Goal: Use online tool/utility: Utilize a website feature to perform a specific function

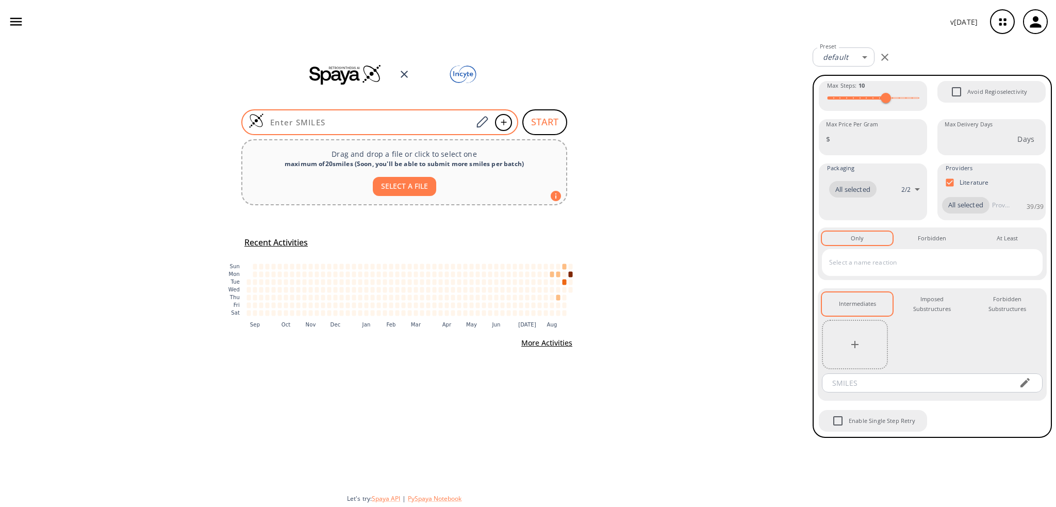
click at [346, 124] on input at bounding box center [368, 122] width 208 height 10
paste input "O=C(NC1C(F)(F)C1)C2=CC=CC=C2"
type input "O=C(NC1C(F)(F)C1)C2=CC=CC=C2"
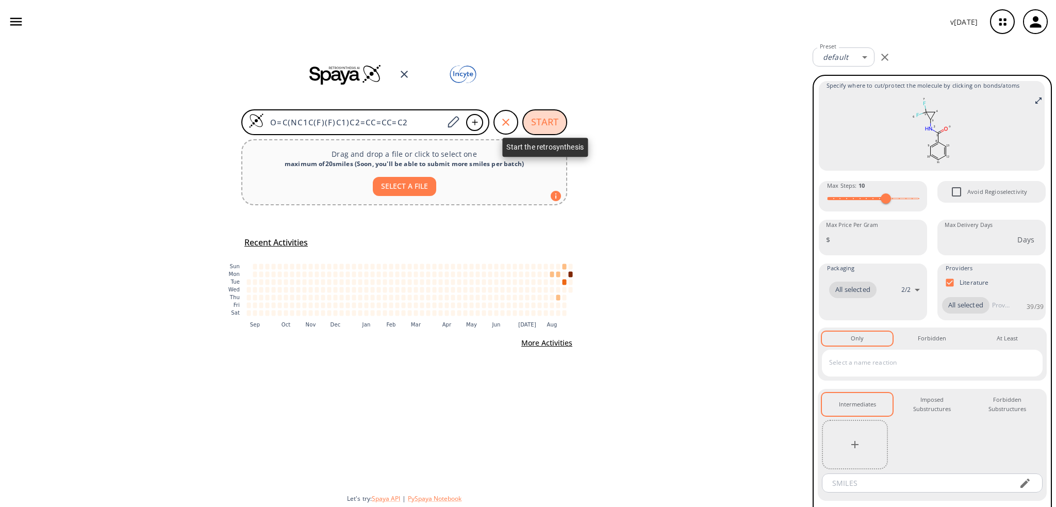
click at [550, 117] on button "START" at bounding box center [544, 122] width 45 height 26
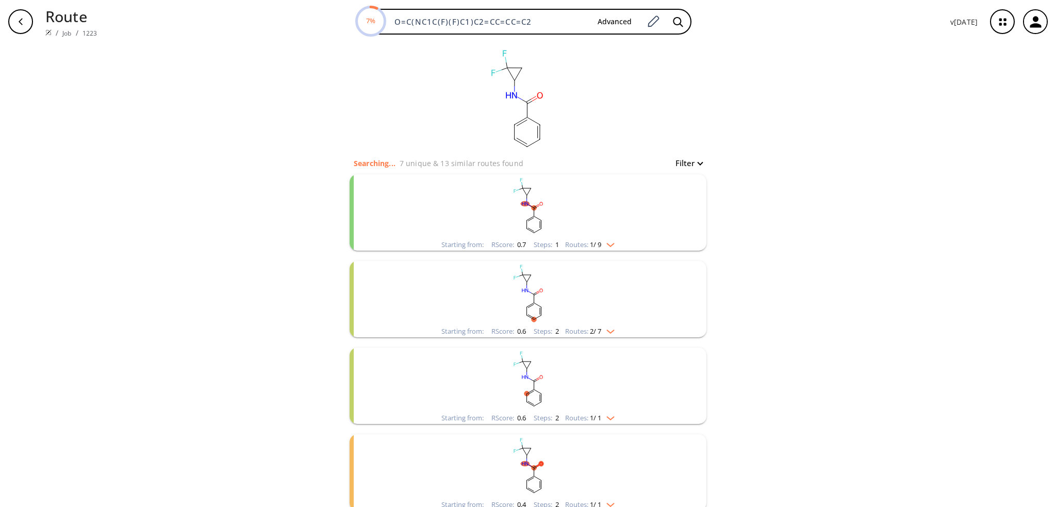
click at [608, 243] on img "clusters" at bounding box center [607, 243] width 13 height 8
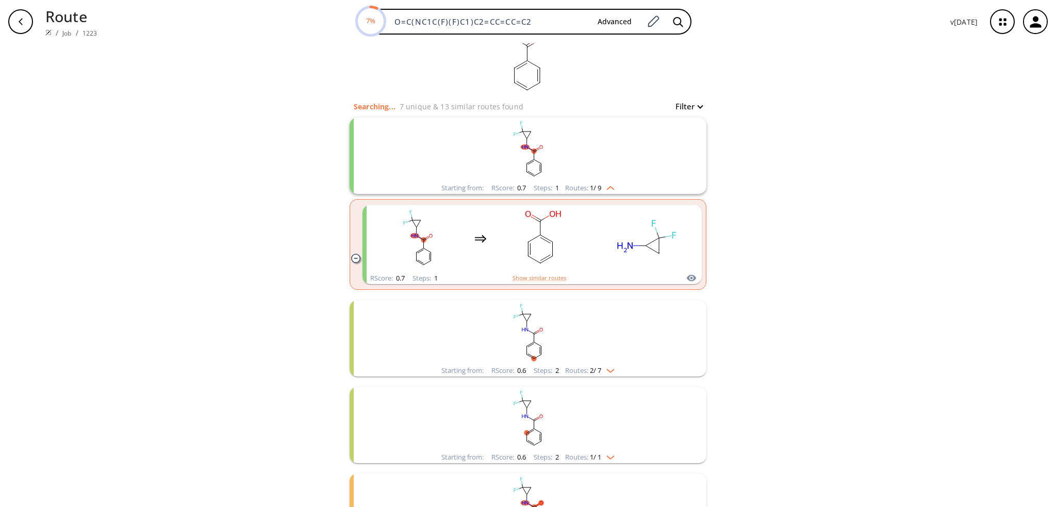
scroll to position [155, 0]
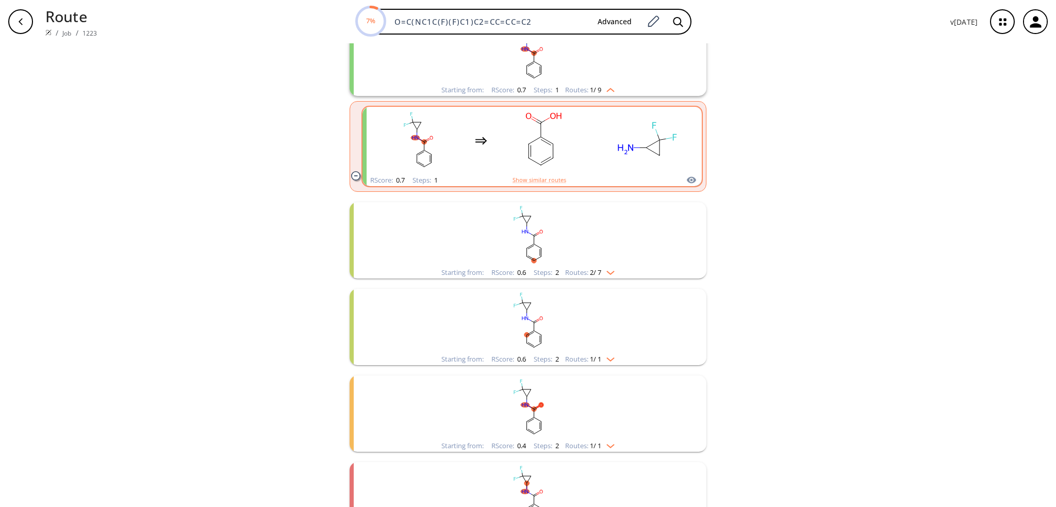
click at [573, 161] on rect "clusters" at bounding box center [544, 140] width 93 height 64
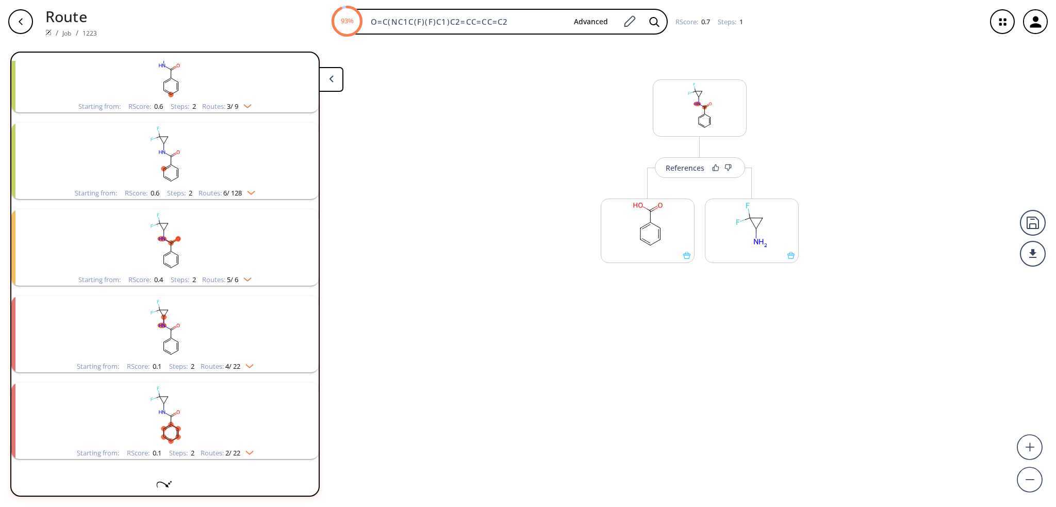
scroll to position [452, 0]
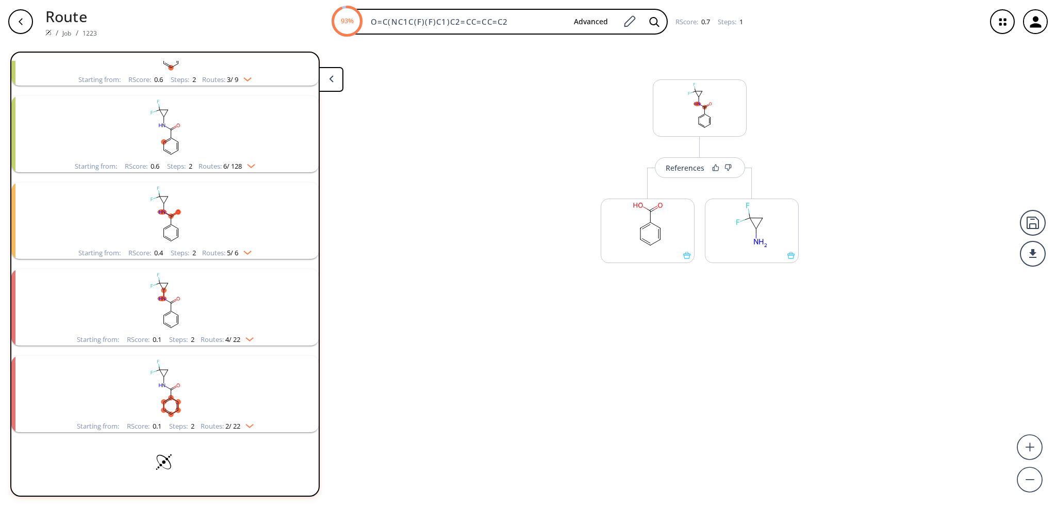
click at [169, 398] on ellipse "clusters" at bounding box center [171, 397] width 5 height 5
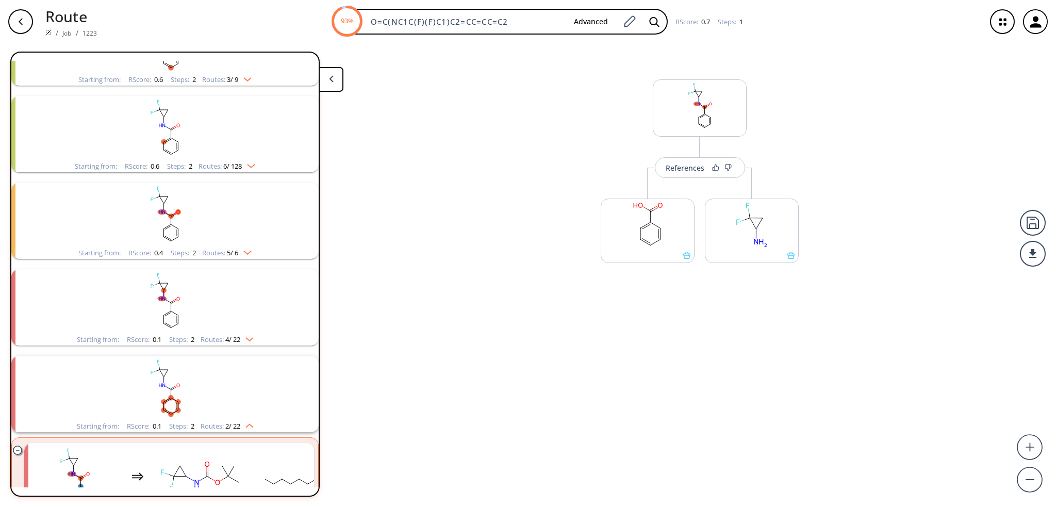
scroll to position [638, 0]
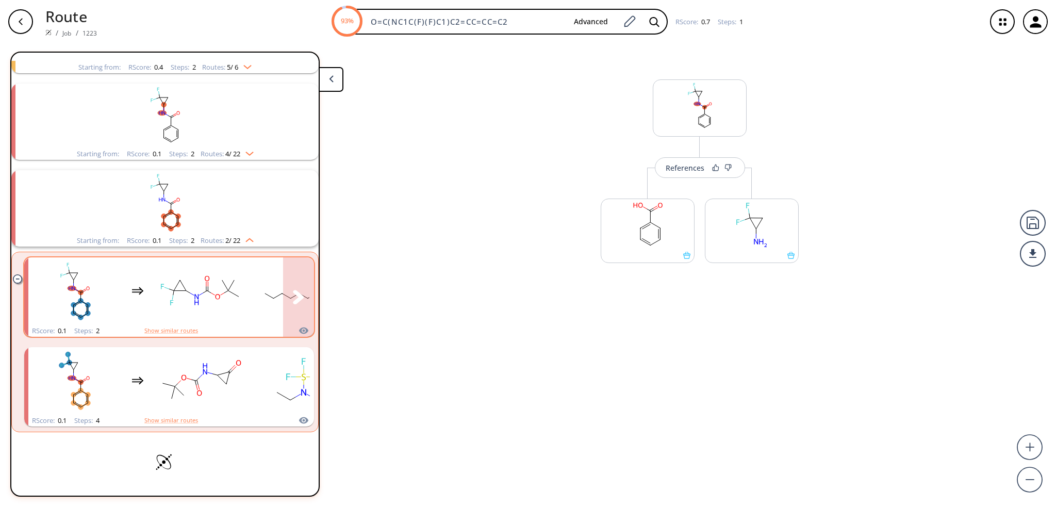
click at [167, 313] on rect "clusters" at bounding box center [200, 291] width 93 height 64
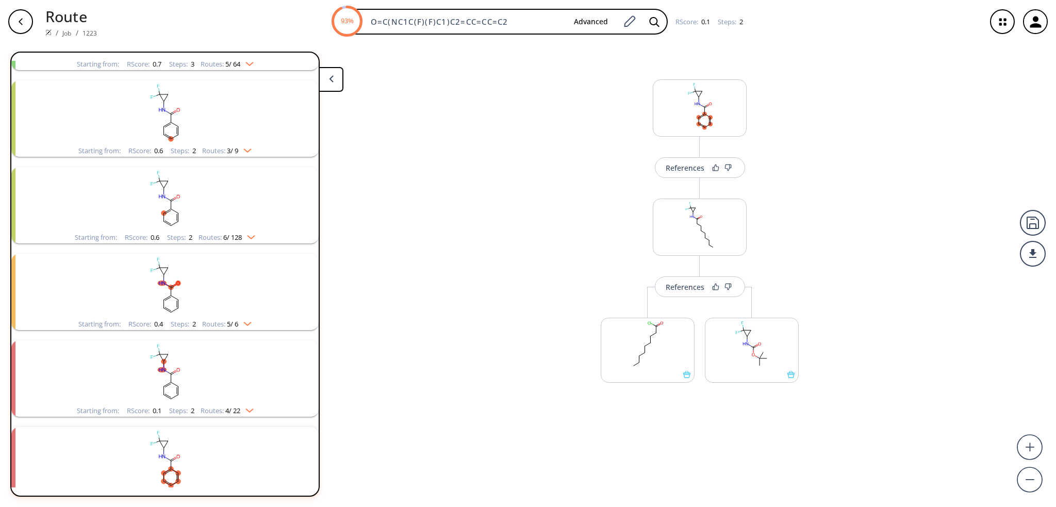
scroll to position [381, 0]
drag, startPoint x: 511, startPoint y: 24, endPoint x: 295, endPoint y: 19, distance: 216.1
click at [295, 19] on div "O=C(NC1C(F)(F)C1)C2=CC=CC=C2 Advanced RScore : 0.1 Steps : 2" at bounding box center [541, 22] width 872 height 26
paste input ")C1=CC(C2(C3)CC3C2)=CN=C1"
type input "O=C(NC)C1=CC(C2(C3)CC3C2)=CN=C1"
